Goal: Transaction & Acquisition: Purchase product/service

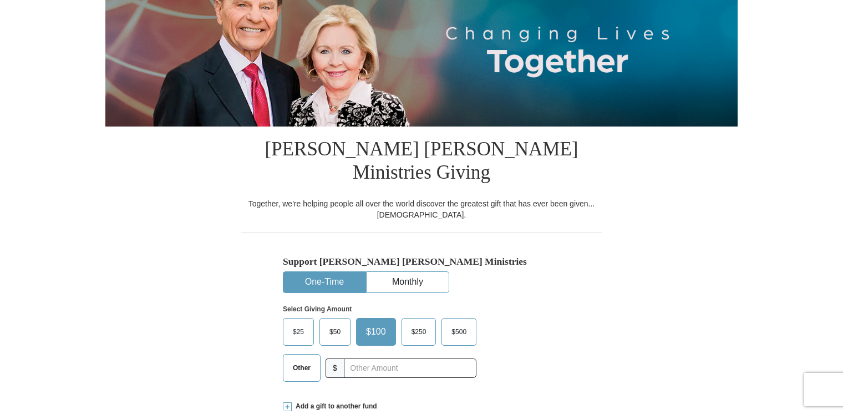
scroll to position [222, 0]
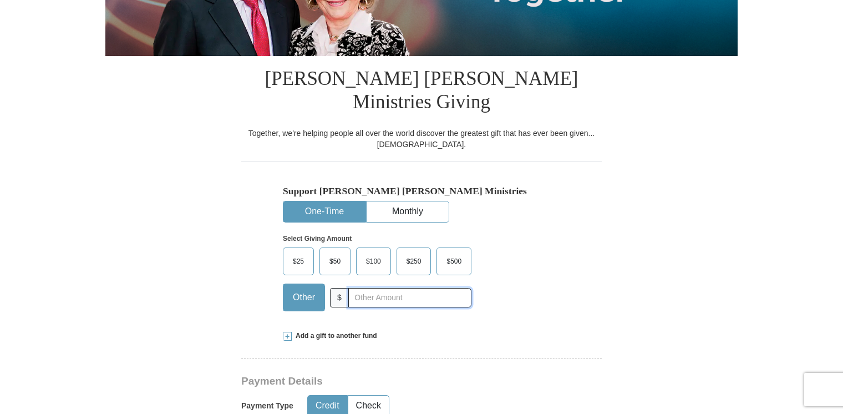
click at [356, 288] on input "text" at bounding box center [409, 297] width 123 height 19
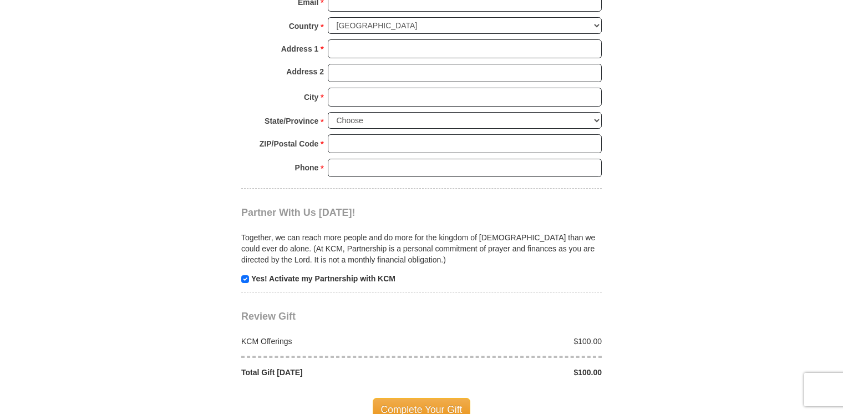
scroll to position [584, 0]
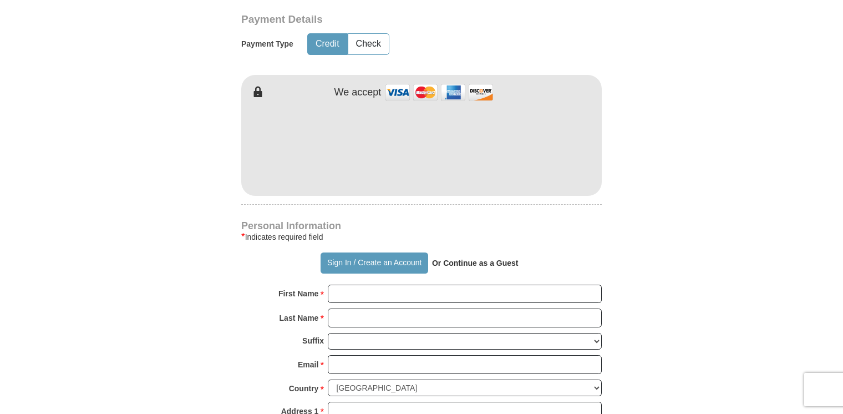
type input "100"
click at [371, 285] on input "First Name *" at bounding box center [465, 294] width 274 height 19
click at [337, 285] on input "First Name *" at bounding box center [465, 294] width 274 height 19
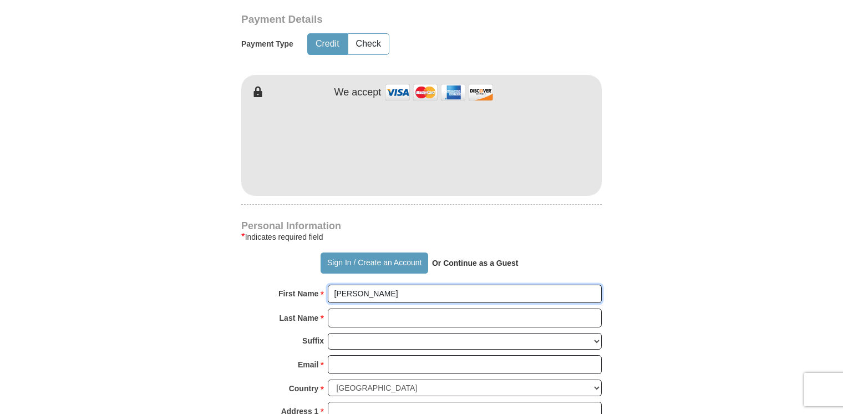
type input "Dianne"
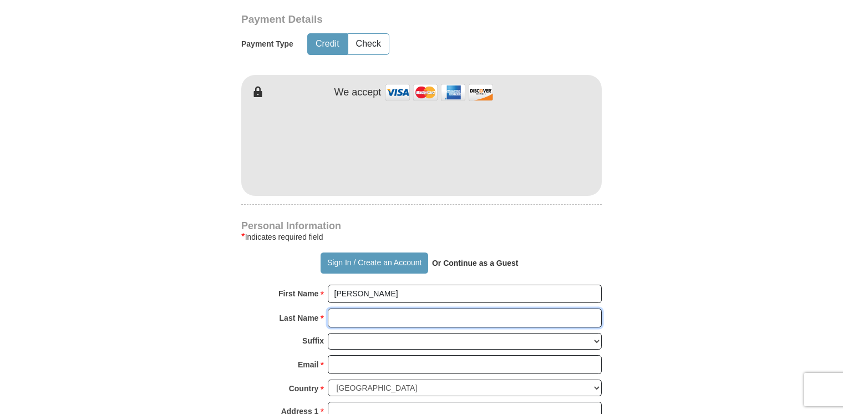
click at [352, 308] on input "Last Name *" at bounding box center [465, 317] width 274 height 19
type input "Duckworth"
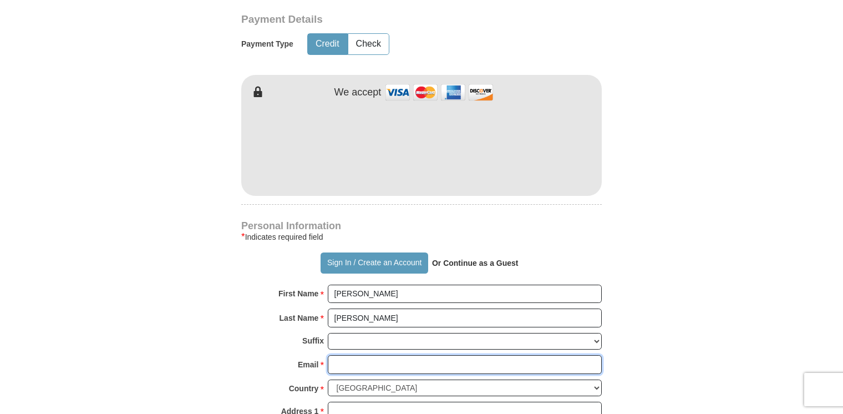
type input "dianneduckworth49@gmail.com"
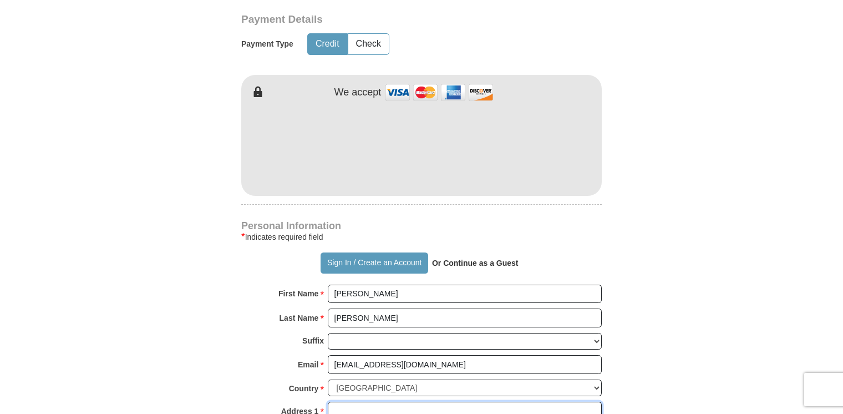
type input "877 HAWTHORNE ST"
type input "877 Hawthorne"
type input "Memphis"
select select "AL"
type input "38107"
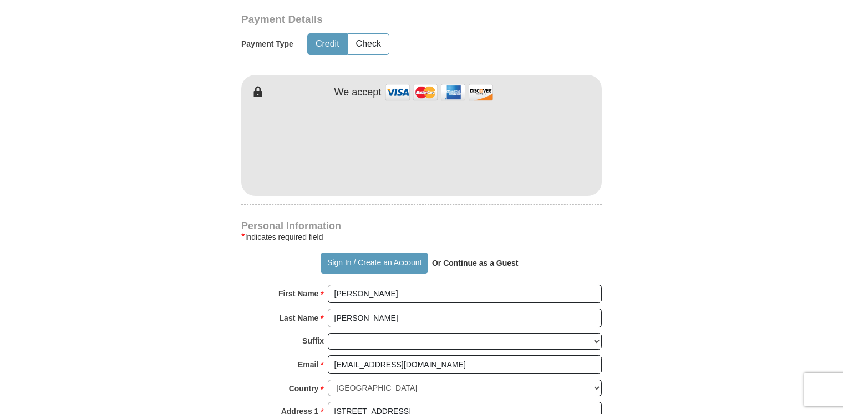
type input "9012870374"
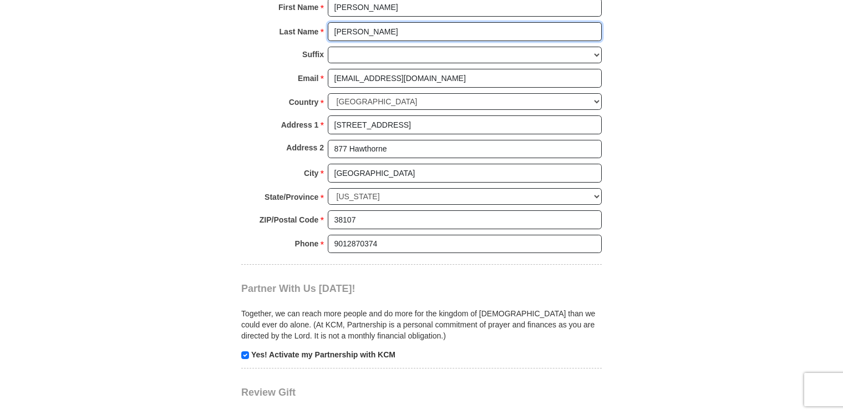
scroll to position [861, 0]
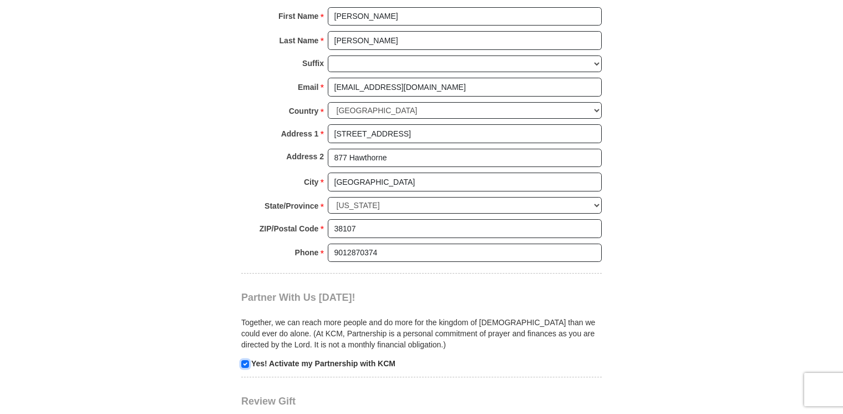
click at [241, 358] on p "Yes! Activate my Partnership with KCM" at bounding box center [421, 363] width 361 height 11
click at [246, 360] on input "checkbox" at bounding box center [245, 364] width 8 height 8
checkbox input "false"
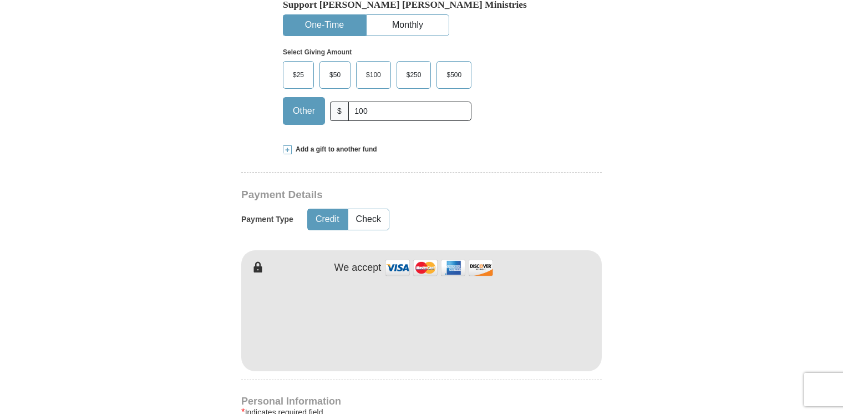
scroll to position [417, 0]
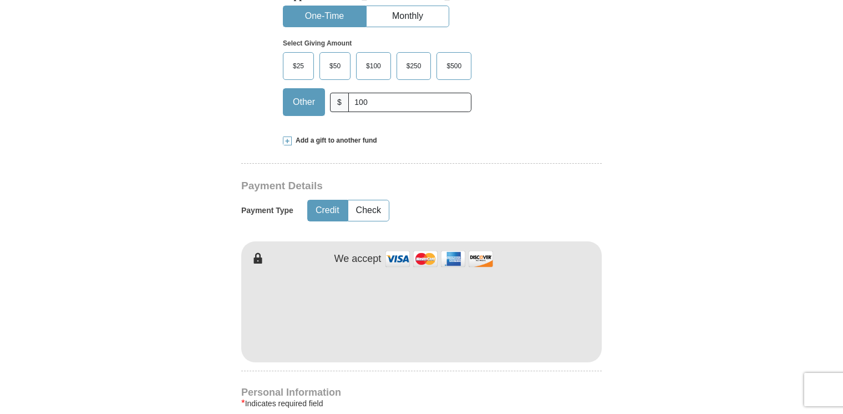
drag, startPoint x: 728, startPoint y: 52, endPoint x: 764, endPoint y: 58, distance: 36.5
click at [571, 397] on div "* Indicates required field" at bounding box center [421, 403] width 361 height 13
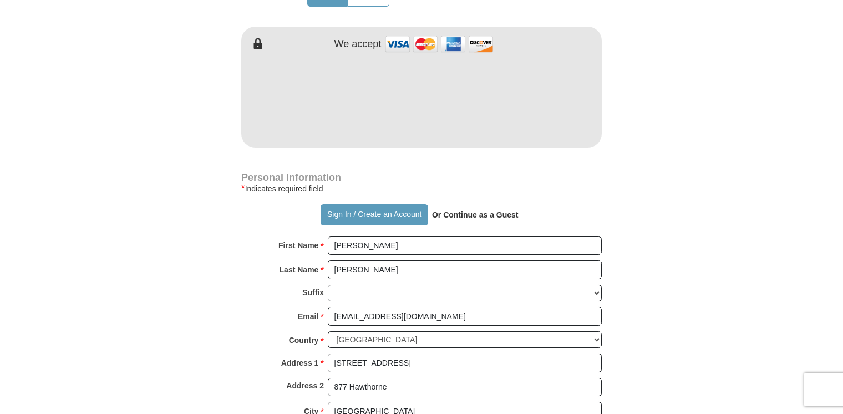
scroll to position [639, 0]
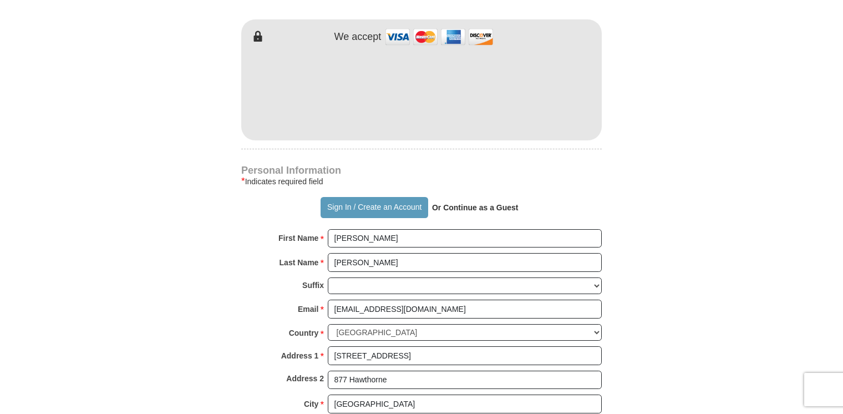
click at [477, 198] on p "Or Continue as a Guest" at bounding box center [475, 207] width 94 height 19
click at [474, 203] on strong "Or Continue as a Guest" at bounding box center [475, 207] width 87 height 9
click at [454, 198] on p "Or Continue as a Guest" at bounding box center [475, 207] width 94 height 19
click at [456, 203] on strong "Or Continue as a Guest" at bounding box center [475, 207] width 87 height 9
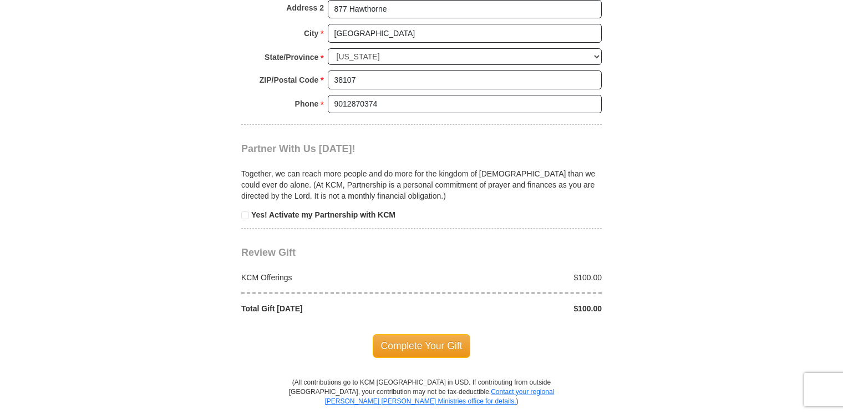
scroll to position [1027, 0]
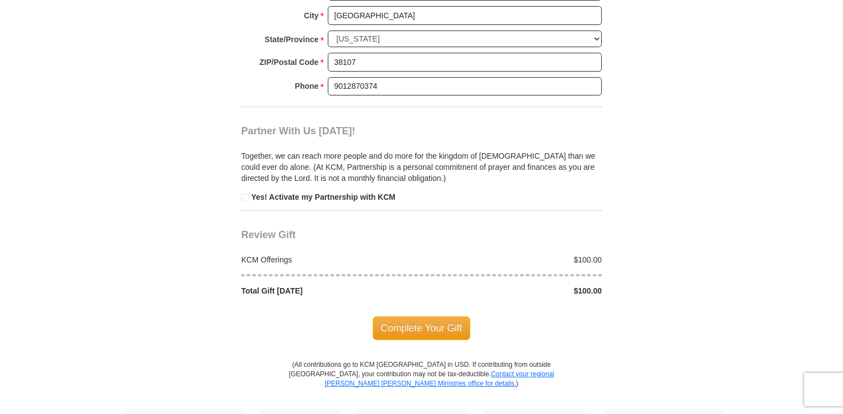
click at [417, 316] on span "Complete Your Gift" at bounding box center [422, 327] width 98 height 23
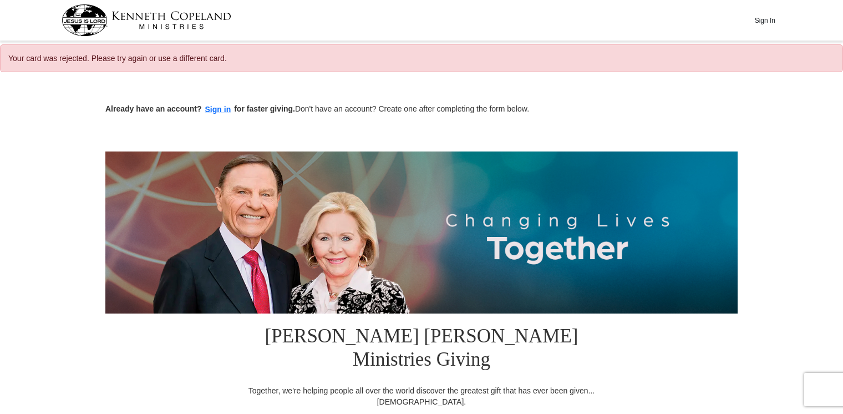
select select "AL"
click at [273, 149] on div at bounding box center [421, 145] width 632 height 11
click at [222, 111] on button "Sign in" at bounding box center [218, 109] width 33 height 13
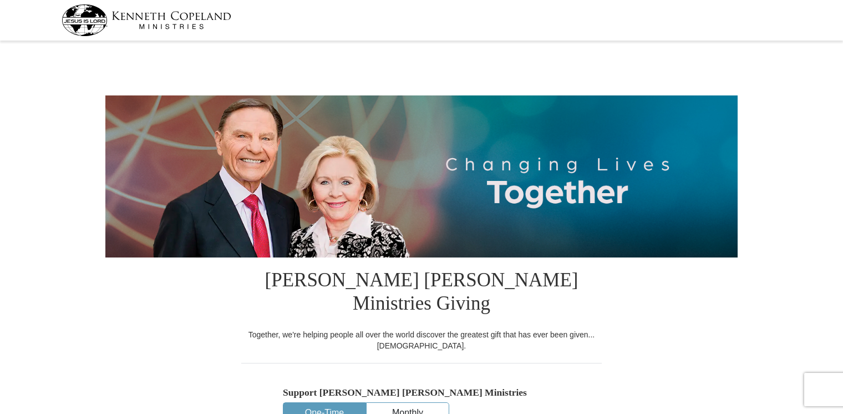
select select "TN"
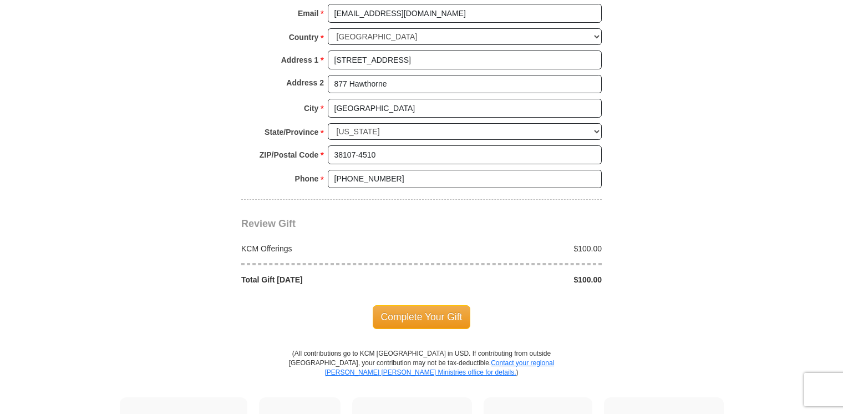
scroll to position [887, 0]
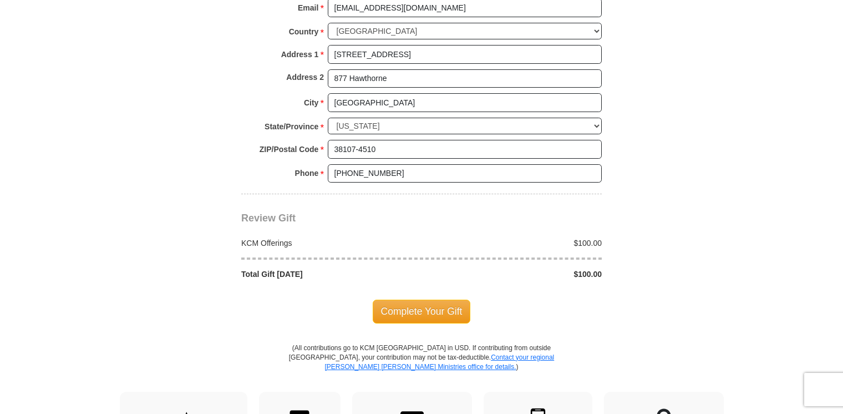
click at [415, 300] on span "Complete Your Gift" at bounding box center [422, 311] width 98 height 23
